Goal: Task Accomplishment & Management: Complete application form

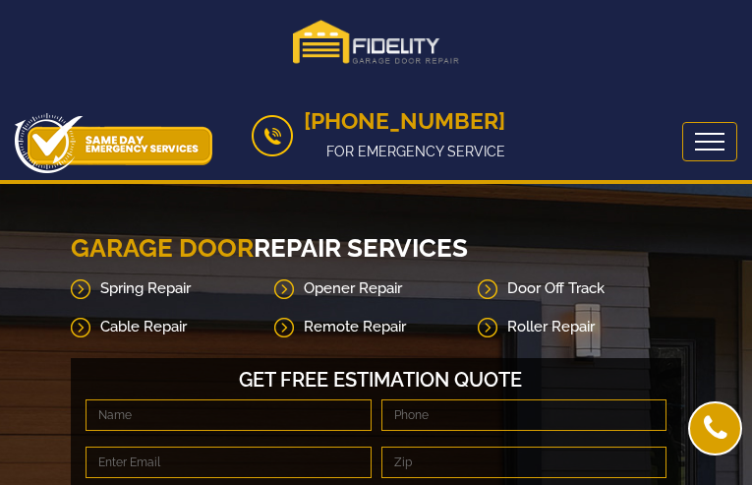
type input "NLOEkQVAVAkH"
type input "(9__) ___-____"
type input "[EMAIL_ADDRESS][DOMAIN_NAME]"
type input "VvHYdVoWg"
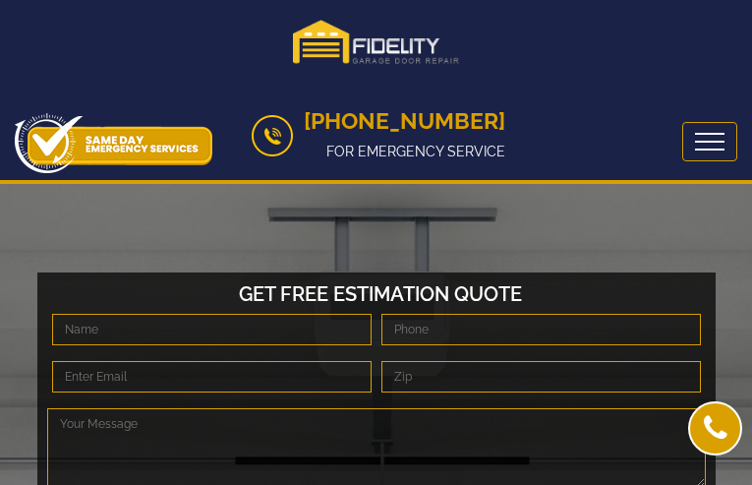
type input "pyeUwaghtHkfUAYu"
type input "(5__) ___-____"
type input "[EMAIL_ADDRESS][DOMAIN_NAME]"
type input "FvbOSHZgpBepQ"
